Goal: Information Seeking & Learning: Learn about a topic

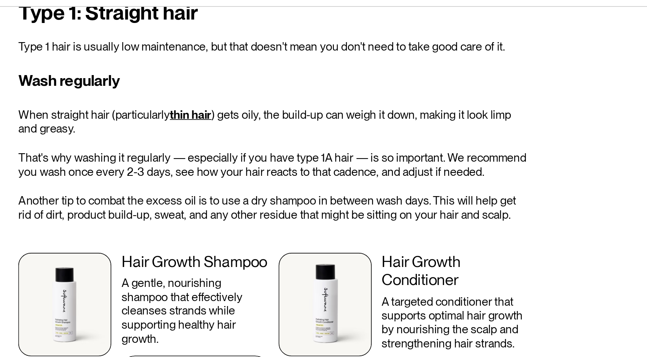
scroll to position [1405, 0]
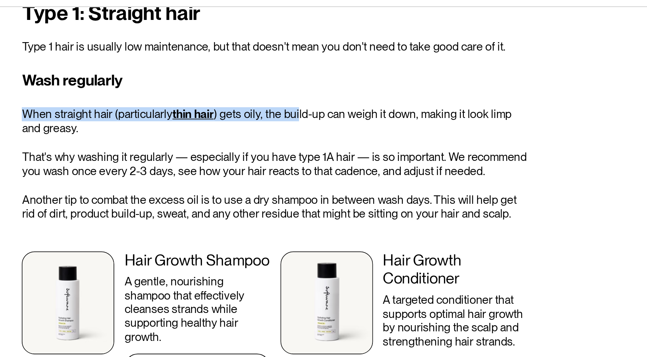
drag, startPoint x: 590, startPoint y: 65, endPoint x: 410, endPoint y: 95, distance: 182.3
click at [410, 95] on div "Table of contents How many hair types are there? How to determine your hair typ…" at bounding box center [323, 330] width 647 height 2952
click at [410, 95] on p "When straight hair (particularly thin hair ) gets oily, the build-up can weigh …" at bounding box center [401, 98] width 304 height 16
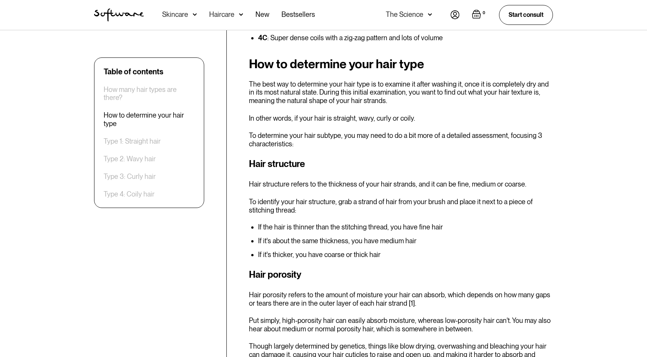
scroll to position [627, 0]
